Goal: Task Accomplishment & Management: Complete application form

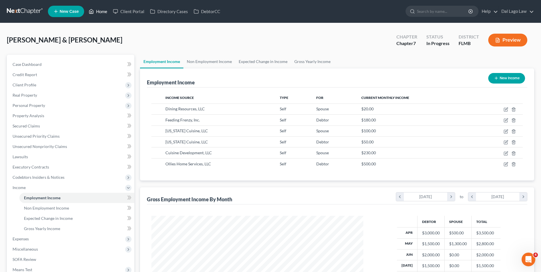
click at [105, 11] on link "Home" at bounding box center [98, 11] width 24 height 10
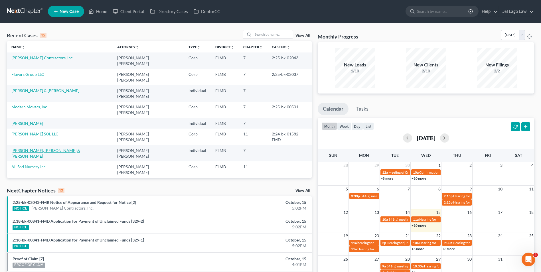
click at [33, 148] on link "[PERSON_NAME], [PERSON_NAME] & [PERSON_NAME]" at bounding box center [45, 153] width 69 height 11
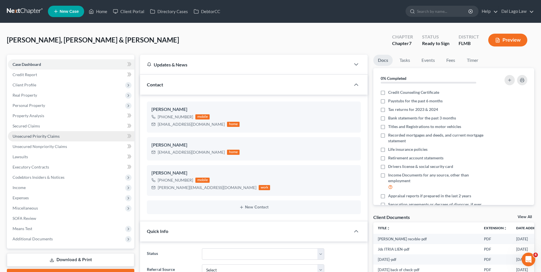
click at [43, 137] on span "Unsecured Priority Claims" at bounding box center [36, 136] width 47 height 5
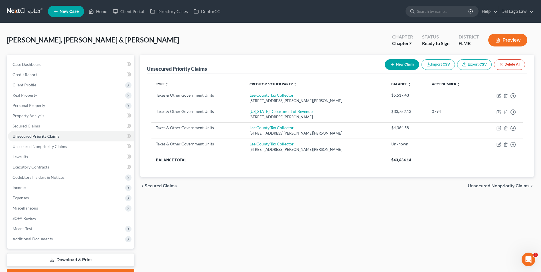
click at [524, 197] on div "Unsecured Priority Claims New Claim Import CSV Export CSV Delete All Type expan…" at bounding box center [337, 168] width 400 height 227
click at [47, 149] on link "Unsecured Nonpriority Claims" at bounding box center [71, 147] width 126 height 10
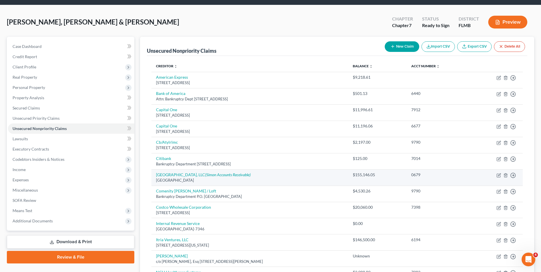
scroll to position [143, 0]
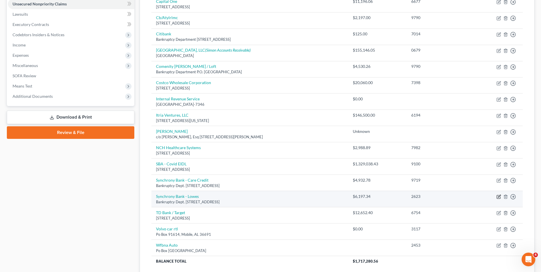
click at [498, 198] on icon "button" at bounding box center [499, 197] width 5 height 5
select select "9"
select select "2"
select select "1"
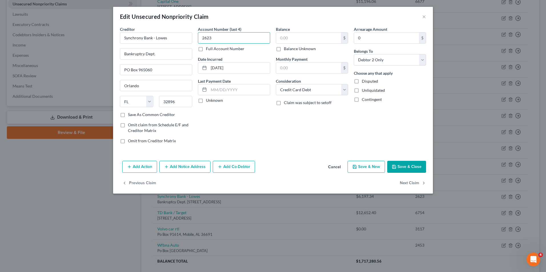
type input "2623"
click at [289, 38] on input "text" at bounding box center [308, 38] width 65 height 11
type input "6,445.98"
click at [396, 163] on button "Save & Close" at bounding box center [406, 167] width 39 height 12
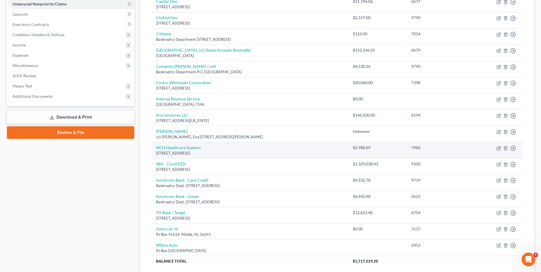
scroll to position [171, 0]
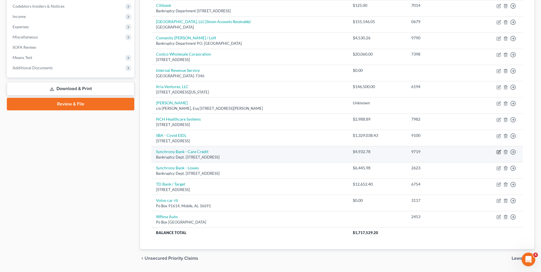
click at [499, 152] on icon "button" at bounding box center [499, 151] width 3 height 3
select select "9"
select select "2"
select select "1"
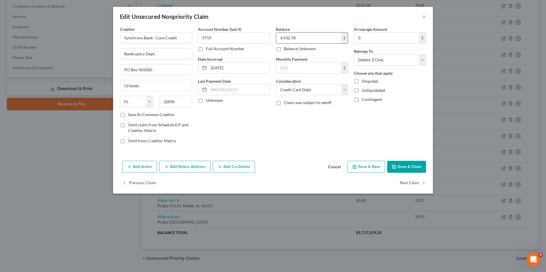
click at [306, 38] on input "4,932.78" at bounding box center [308, 38] width 65 height 11
type input "4,732.78"
click at [405, 163] on button "Save & Close" at bounding box center [406, 167] width 39 height 12
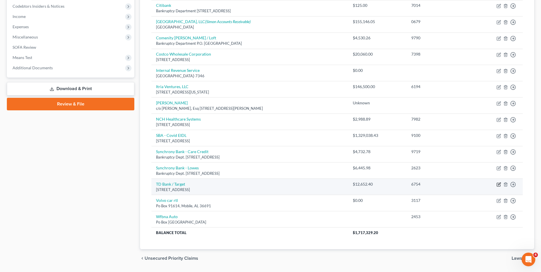
click at [499, 184] on icon "button" at bounding box center [499, 184] width 3 height 3
select select "24"
select select "2"
select select "1"
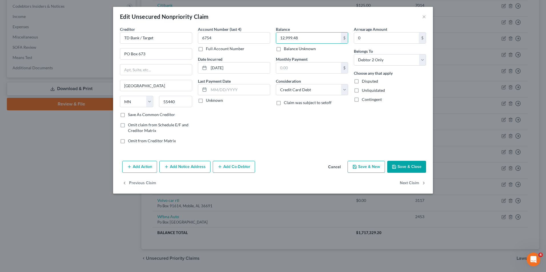
type input "12,999.48"
click at [401, 168] on button "Save & Close" at bounding box center [406, 167] width 39 height 12
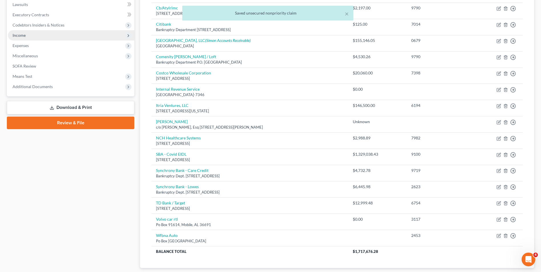
scroll to position [143, 0]
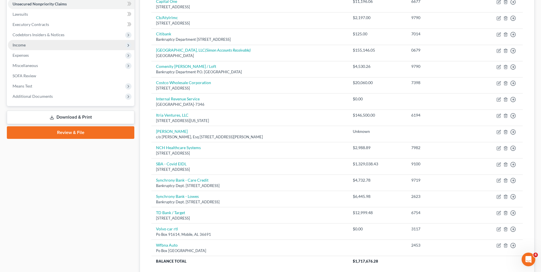
click at [37, 45] on span "Income" at bounding box center [71, 45] width 126 height 10
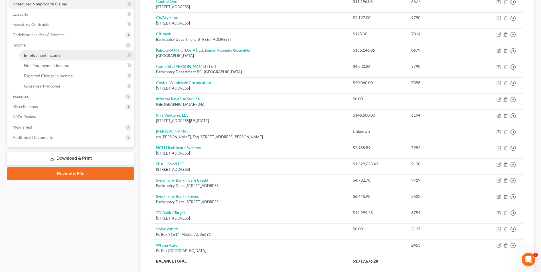
click at [54, 56] on span "Employment Income" at bounding box center [42, 55] width 37 height 5
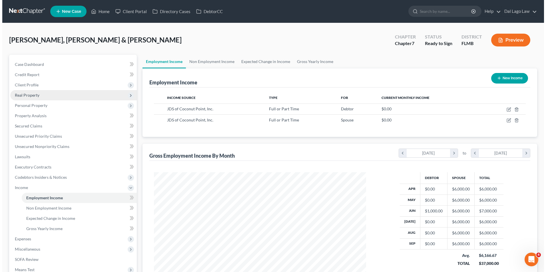
scroll to position [106, 223]
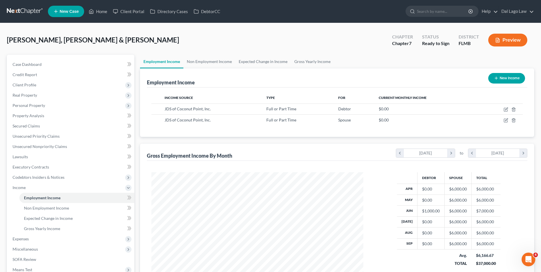
click at [506, 79] on button "New Income" at bounding box center [506, 78] width 37 height 11
select select "0"
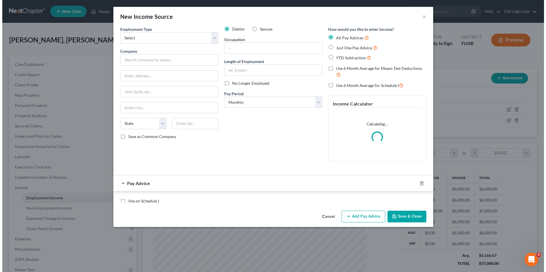
scroll to position [107, 225]
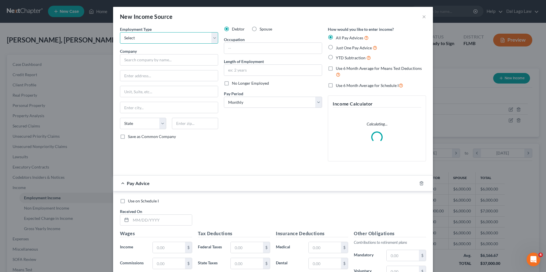
click at [163, 39] on select "Select Full or [DEMOGRAPHIC_DATA] Employment Self Employment" at bounding box center [169, 37] width 98 height 11
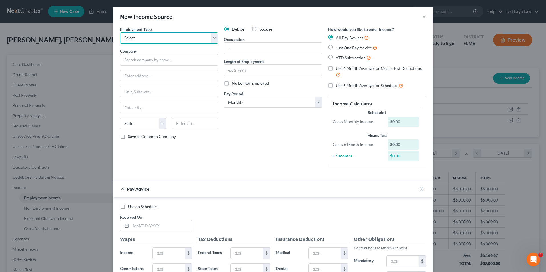
select select "0"
click at [120, 32] on select "Select Full or [DEMOGRAPHIC_DATA] Employment Self Employment" at bounding box center [169, 37] width 98 height 11
click at [251, 50] on input "text" at bounding box center [273, 48] width 98 height 11
type input "Design Consultant"
click at [195, 59] on input "text" at bounding box center [169, 59] width 98 height 11
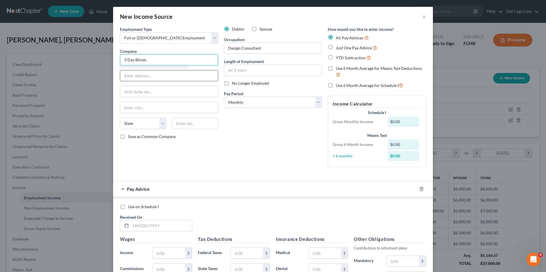
type input "3 Day Blinds"
click at [185, 76] on input "text" at bounding box center [169, 75] width 98 height 11
click at [135, 126] on select "State [US_STATE] AK AR AZ CA CO CT DE DC [GEOGRAPHIC_DATA] [GEOGRAPHIC_DATA] GU…" at bounding box center [143, 123] width 46 height 11
select select "4"
click at [120, 118] on select "State [US_STATE] AK AR AZ CA CO CT DE DC [GEOGRAPHIC_DATA] [GEOGRAPHIC_DATA] GU…" at bounding box center [143, 123] width 46 height 11
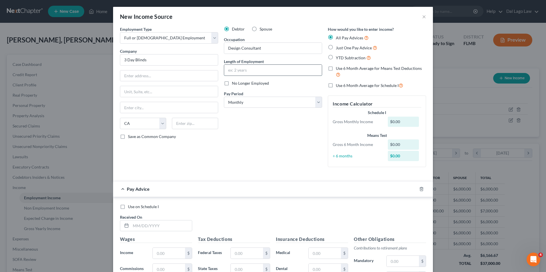
click at [259, 72] on input "text" at bounding box center [273, 70] width 98 height 11
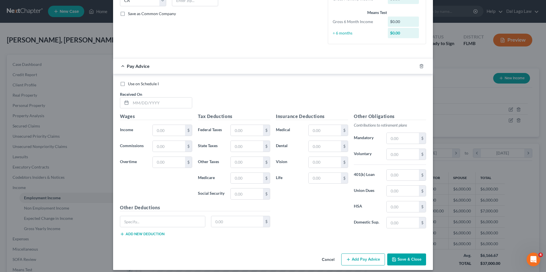
scroll to position [128, 0]
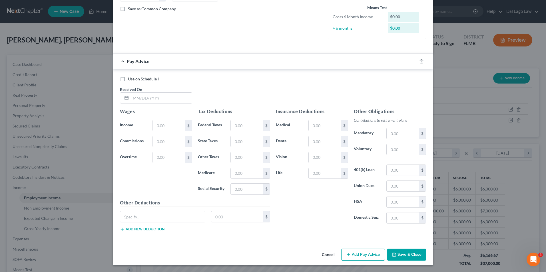
type input "10 days"
drag, startPoint x: 408, startPoint y: 256, endPoint x: 346, endPoint y: 231, distance: 66.3
click at [369, 237] on div "New Income Source × Employment Type * Select Full or [DEMOGRAPHIC_DATA] Employm…" at bounding box center [273, 72] width 320 height 386
click at [398, 255] on button "Save & Close" at bounding box center [406, 255] width 39 height 12
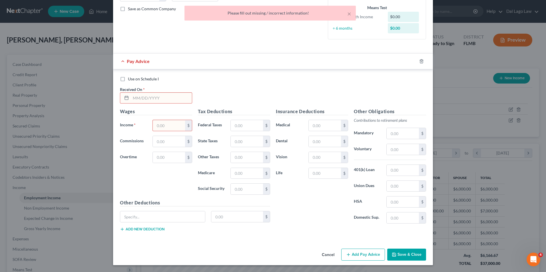
click at [169, 98] on input "text" at bounding box center [161, 98] width 61 height 11
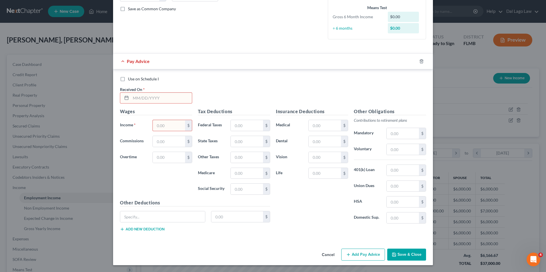
click at [170, 126] on input "text" at bounding box center [169, 125] width 32 height 11
type input "0"
click at [164, 100] on input "text" at bounding box center [161, 98] width 61 height 11
type input "[DATE]"
click at [415, 256] on button "Save & Close" at bounding box center [406, 255] width 39 height 12
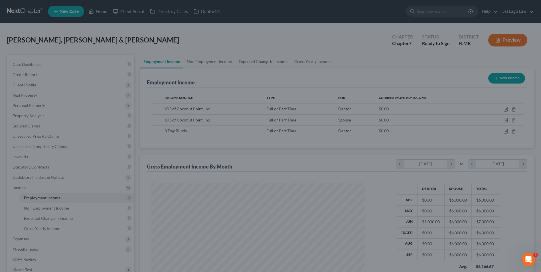
scroll to position [285219, 285101]
